Goal: Navigation & Orientation: Understand site structure

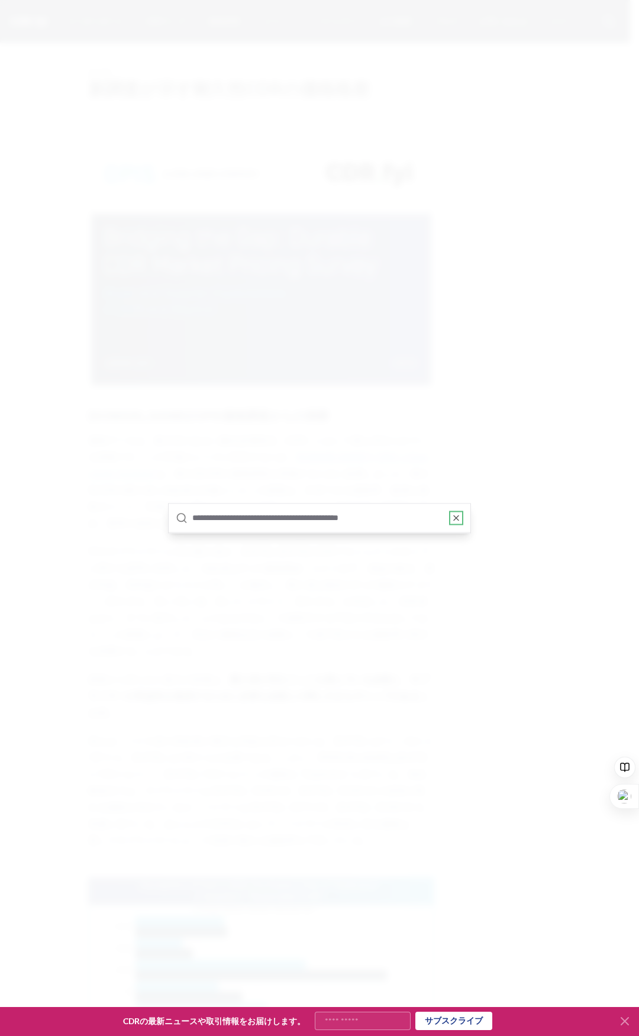
click at [456, 521] on icon "button" at bounding box center [455, 517] width 9 height 9
